Goal: Task Accomplishment & Management: Manage account settings

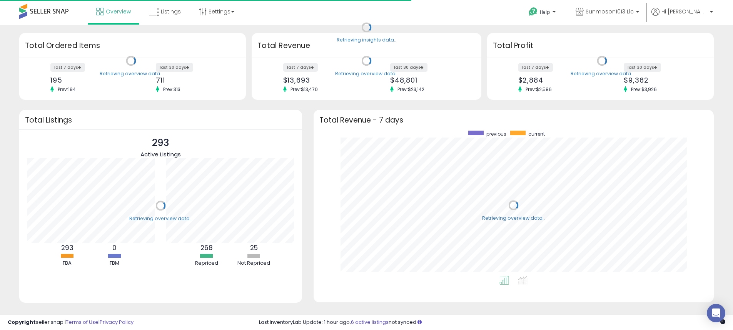
scroll to position [145, 385]
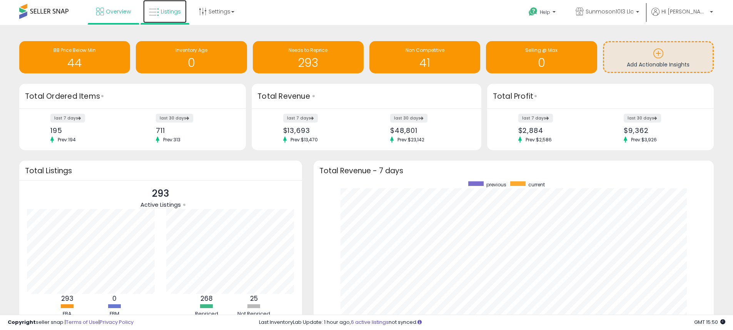
click at [152, 8] on icon at bounding box center [154, 12] width 10 height 10
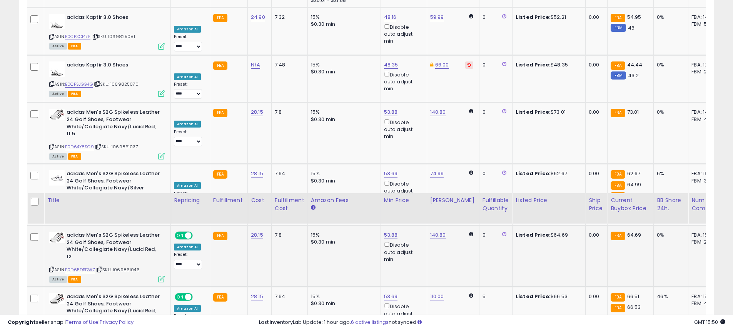
scroll to position [1584, 0]
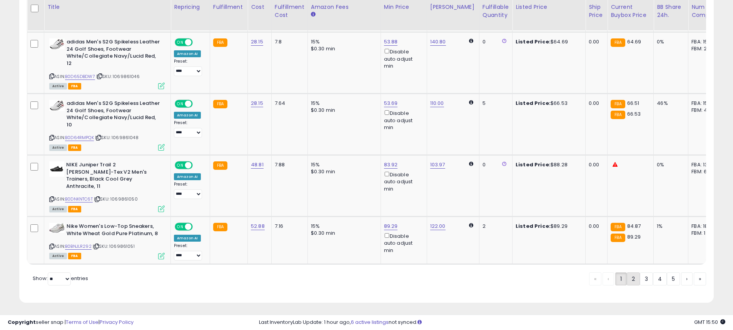
click at [653, 277] on link "2" at bounding box center [660, 279] width 14 height 13
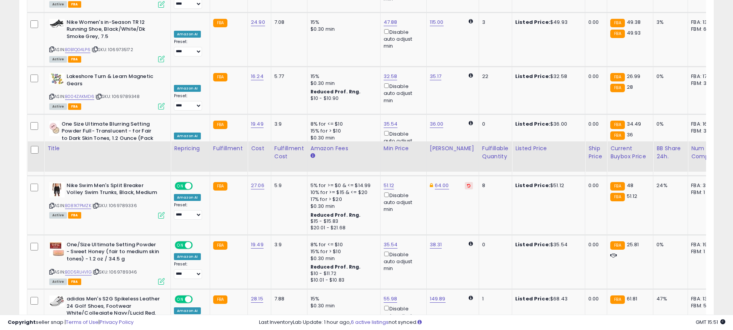
scroll to position [1481, 0]
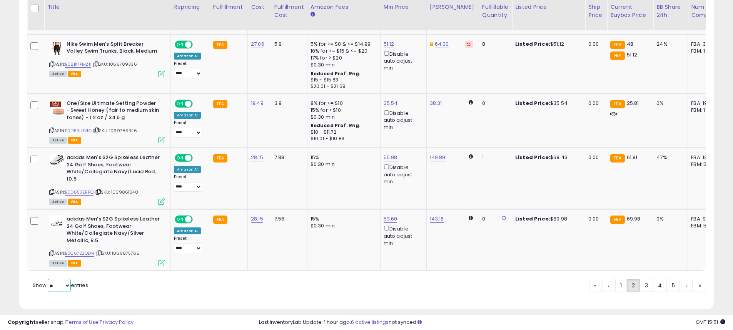
click at [67, 279] on select "** **" at bounding box center [59, 285] width 23 height 13
select select "**"
click at [48, 279] on select "** **" at bounding box center [59, 285] width 23 height 13
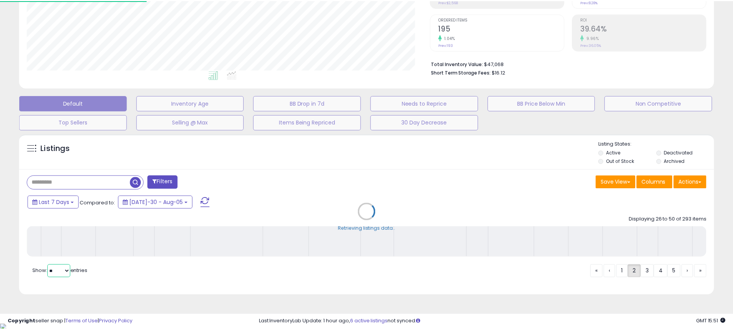
scroll to position [158, 406]
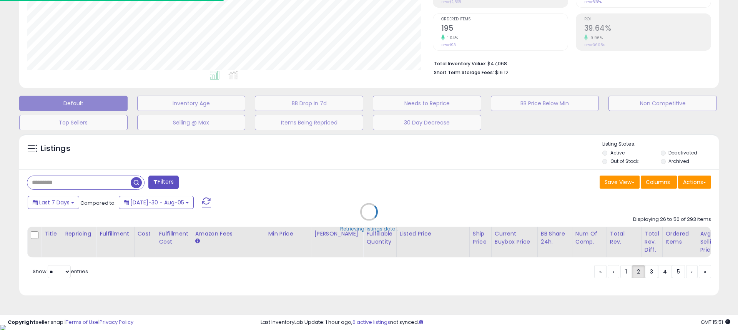
click at [676, 280] on div "Retrieving listings data.." at bounding box center [368, 217] width 711 height 175
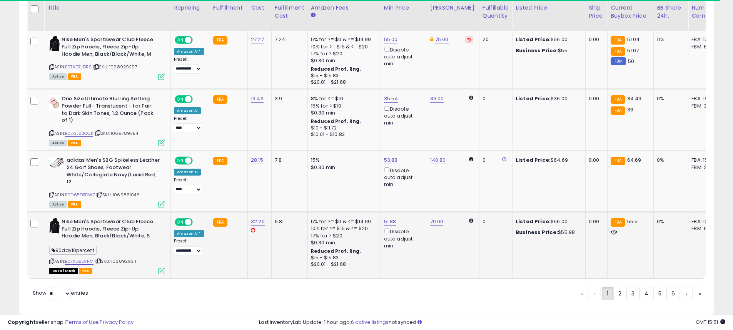
scroll to position [2920, 0]
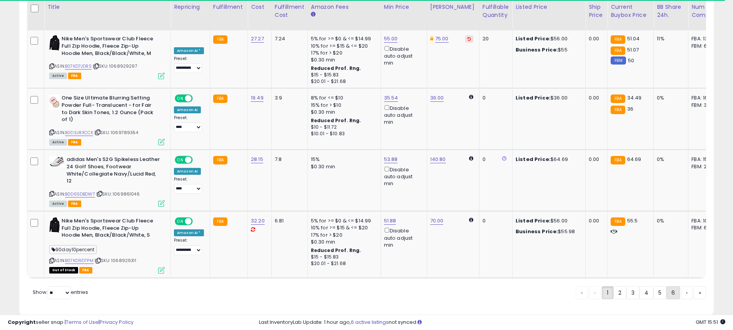
click at [693, 287] on link "6" at bounding box center [699, 293] width 12 height 13
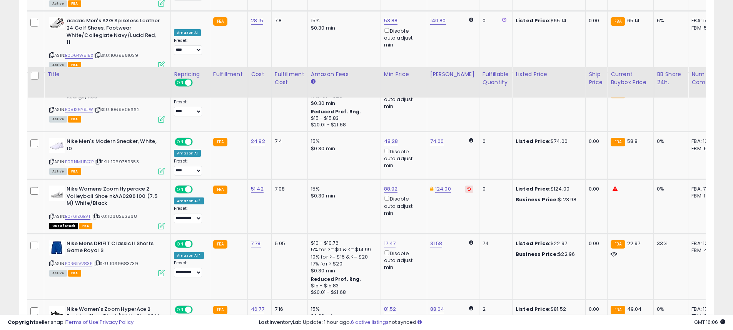
scroll to position [2511, 0]
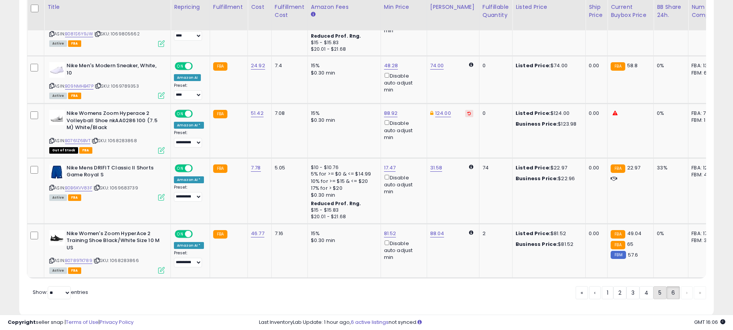
click at [681, 287] on link "5" at bounding box center [687, 293] width 12 height 13
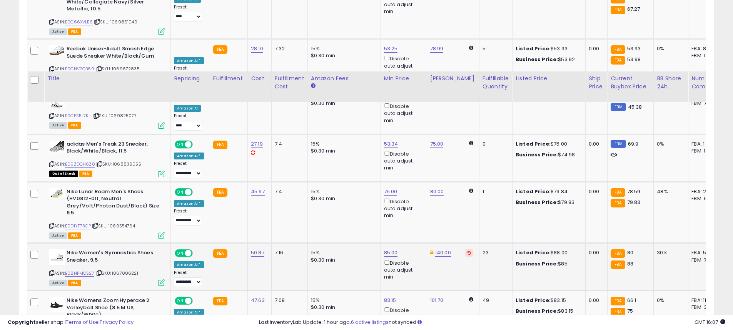
scroll to position [2185, 0]
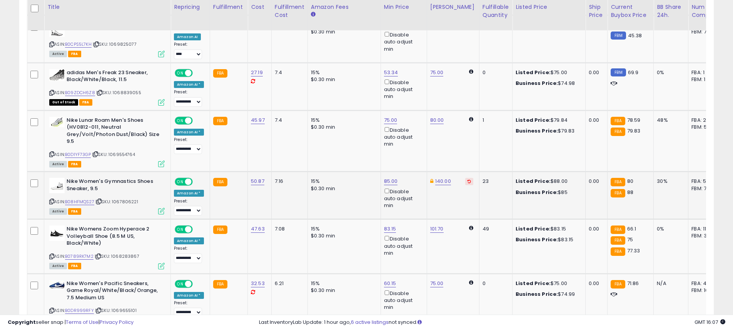
click at [188, 179] on span at bounding box center [188, 182] width 7 height 7
click at [182, 179] on span "OFF" at bounding box center [188, 182] width 12 height 7
drag, startPoint x: 207, startPoint y: 158, endPoint x: 211, endPoint y: 159, distance: 4.8
click at [208, 172] on tr "**********" at bounding box center [584, 196] width 1114 height 48
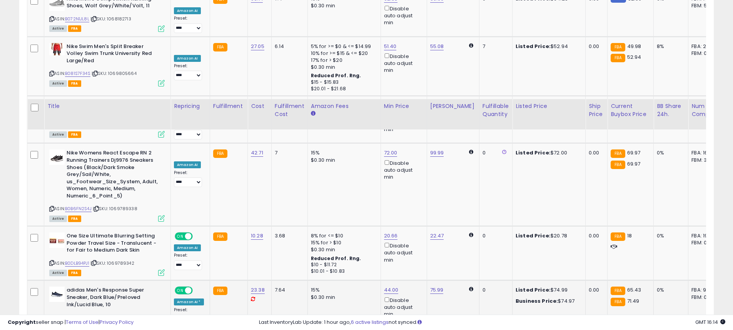
scroll to position [2981, 0]
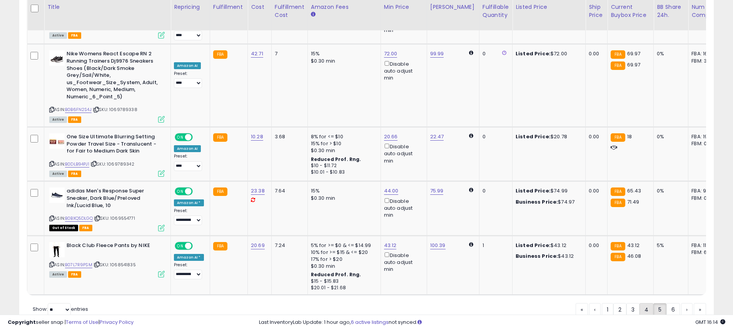
click at [666, 303] on link "4" at bounding box center [672, 309] width 13 height 13
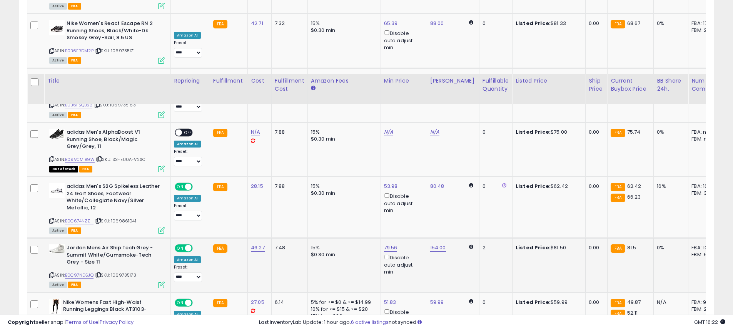
scroll to position [2922, 0]
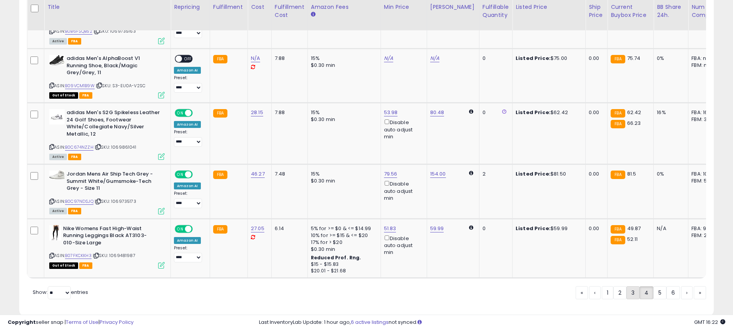
click at [653, 287] on link "3" at bounding box center [659, 293] width 13 height 13
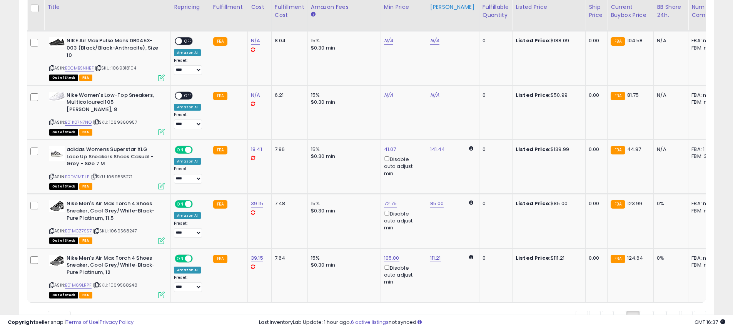
scroll to position [2892, 0]
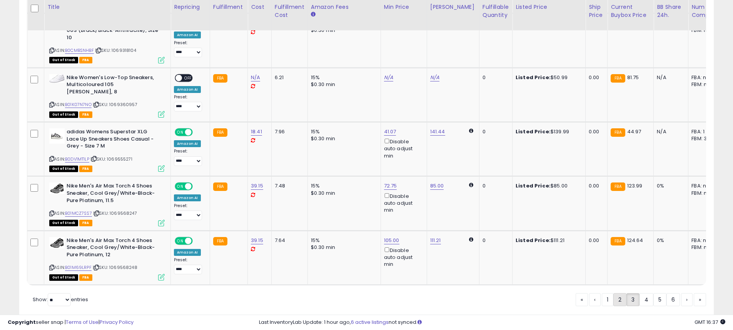
click at [639, 293] on link "2" at bounding box center [646, 299] width 14 height 13
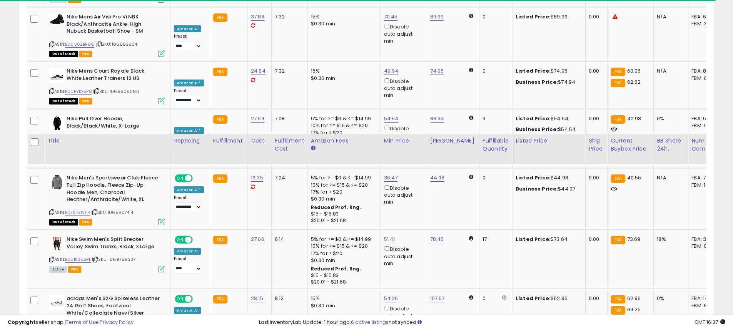
scroll to position [2934, 0]
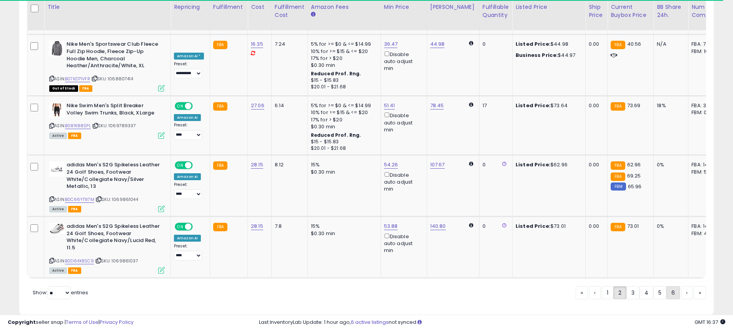
click at [693, 287] on link "6" at bounding box center [699, 293] width 12 height 13
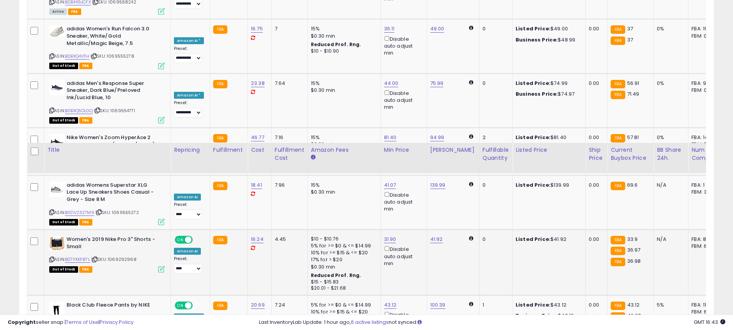
scroll to position [2539, 0]
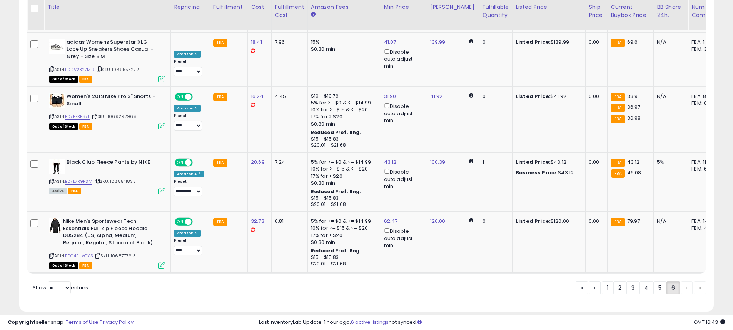
click at [681, 282] on link "5" at bounding box center [687, 288] width 12 height 13
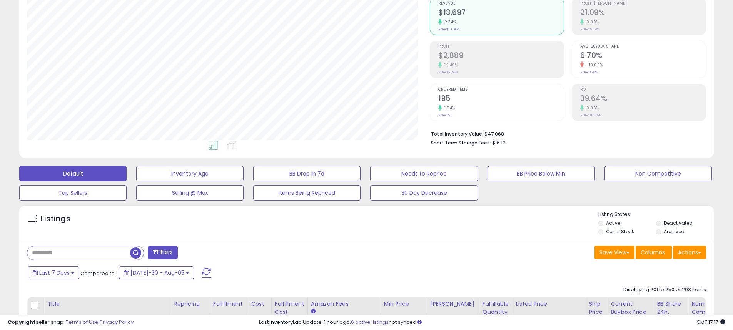
scroll to position [77, 0]
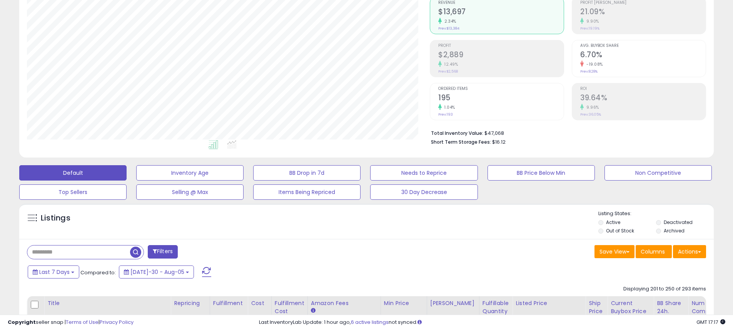
click at [108, 255] on input "text" at bounding box center [78, 252] width 103 height 13
paste input "**********"
type input "**********"
click at [200, 252] on span "button" at bounding box center [202, 252] width 11 height 11
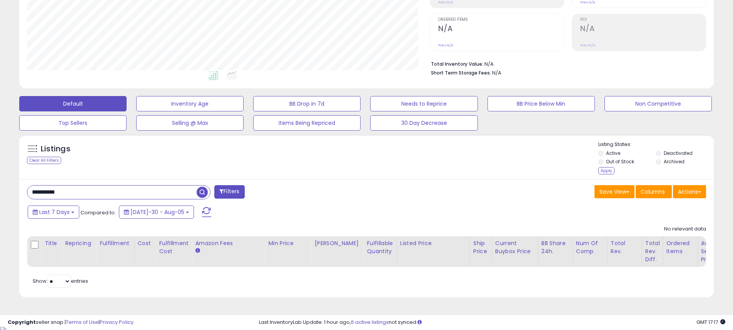
scroll to position [148, 0]
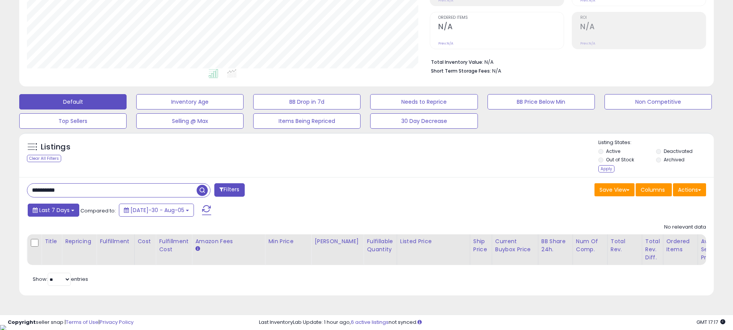
click at [75, 211] on button "Last 7 Days" at bounding box center [54, 210] width 52 height 13
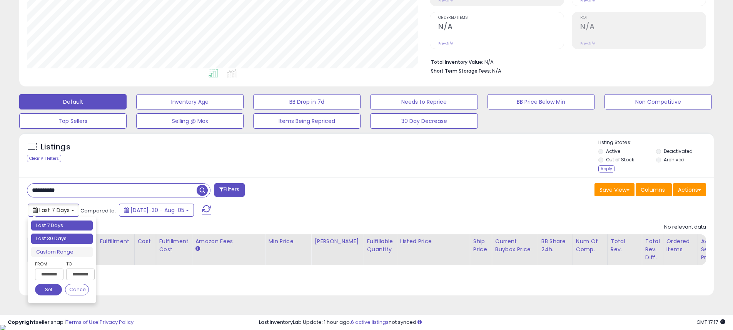
type input "**********"
click at [63, 242] on li "Last 30 Days" at bounding box center [62, 239] width 62 height 10
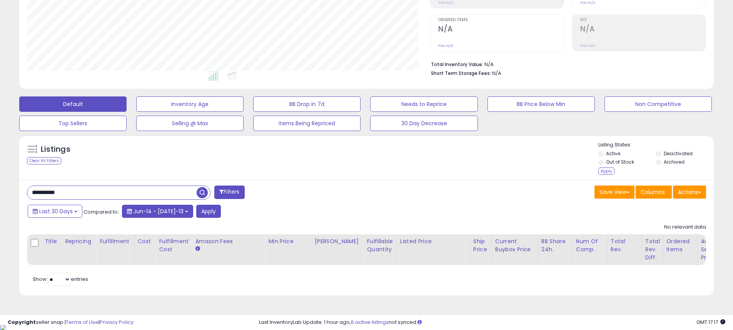
click at [143, 213] on span "Jun-14 - [DATE]-13" at bounding box center [158, 212] width 50 height 8
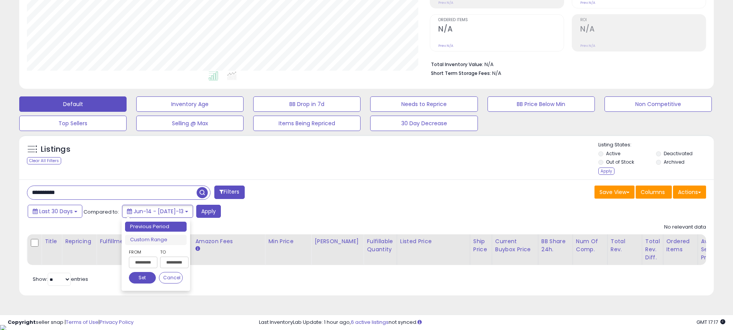
click at [146, 265] on input "**********" at bounding box center [143, 263] width 28 height 12
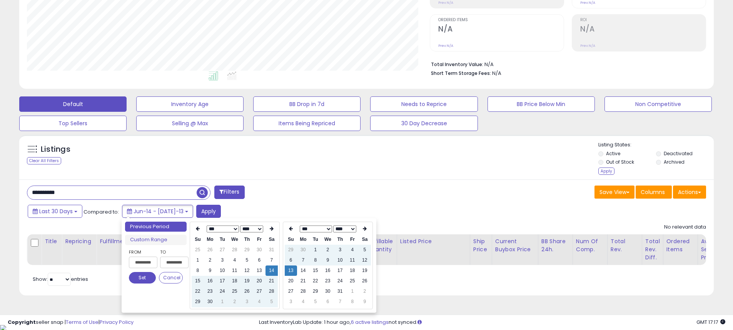
click at [146, 265] on input "**********" at bounding box center [143, 263] width 28 height 12
click at [199, 231] on icon at bounding box center [198, 229] width 4 height 5
click at [198, 231] on icon at bounding box center [198, 229] width 4 height 5
click at [203, 264] on td "2" at bounding box center [198, 260] width 12 height 10
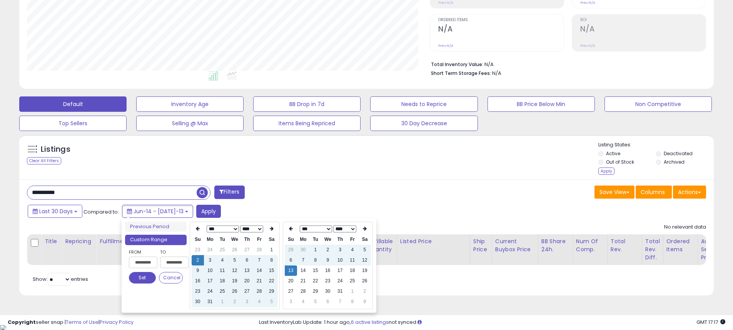
type input "**********"
click at [138, 280] on button "Set" at bounding box center [142, 278] width 27 height 12
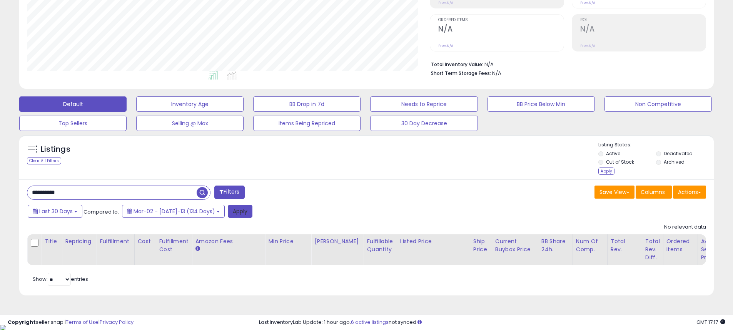
click at [228, 215] on button "Apply" at bounding box center [240, 211] width 25 height 13
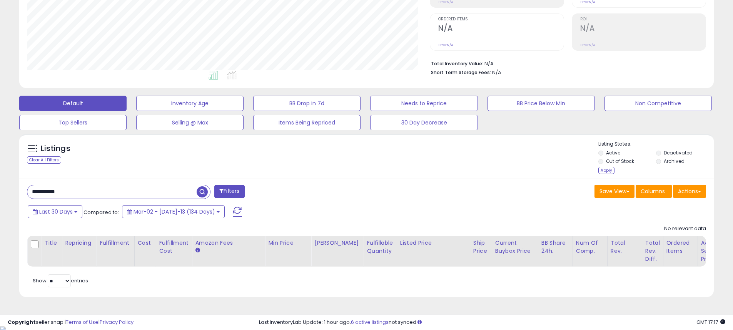
scroll to position [148, 0]
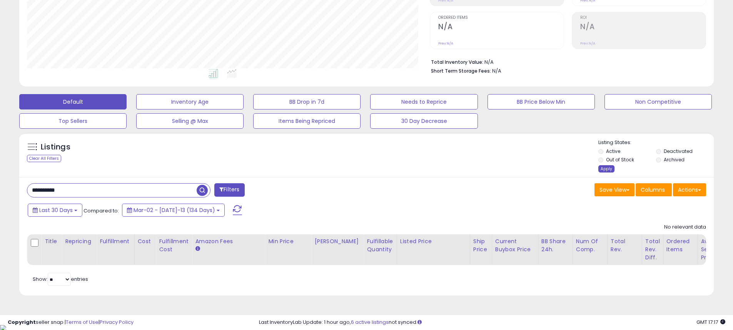
click at [606, 167] on div "Apply" at bounding box center [606, 168] width 16 height 7
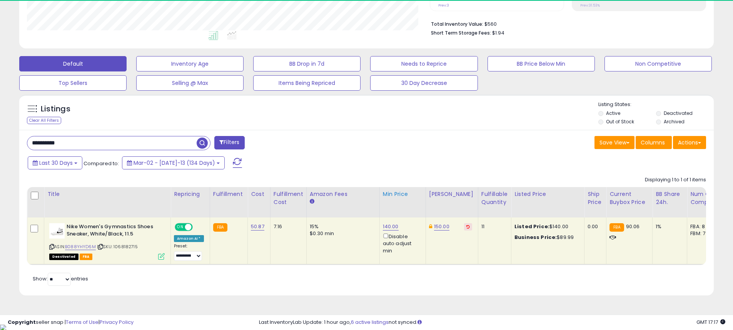
scroll to position [158, 403]
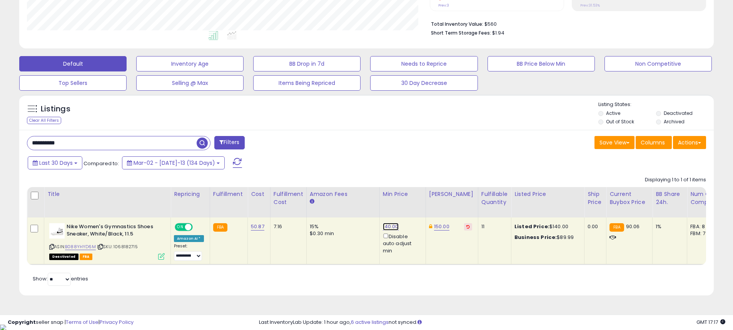
click at [388, 228] on link "140.00" at bounding box center [391, 227] width 16 height 8
drag, startPoint x: 379, startPoint y: 203, endPoint x: 302, endPoint y: 204, distance: 76.9
click at [302, 204] on table "Title Repricing" at bounding box center [582, 226] width 1111 height 78
type input "**"
click at [412, 199] on icon "submit" at bounding box center [409, 199] width 5 height 5
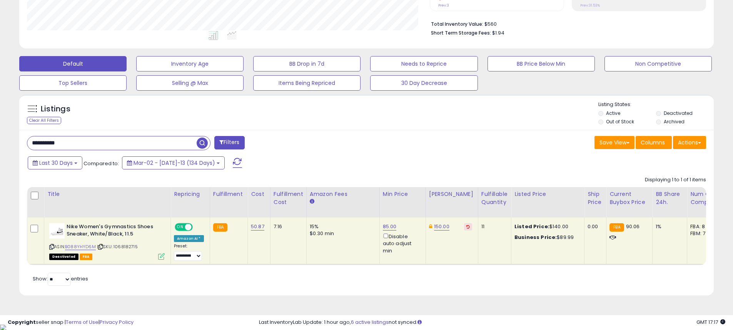
click at [188, 227] on span at bounding box center [188, 227] width 7 height 7
click at [187, 227] on span "OFF" at bounding box center [188, 227] width 12 height 7
click at [530, 126] on div "Listings Clear All Filters Listing States:" at bounding box center [366, 114] width 694 height 26
